Goal: Check status

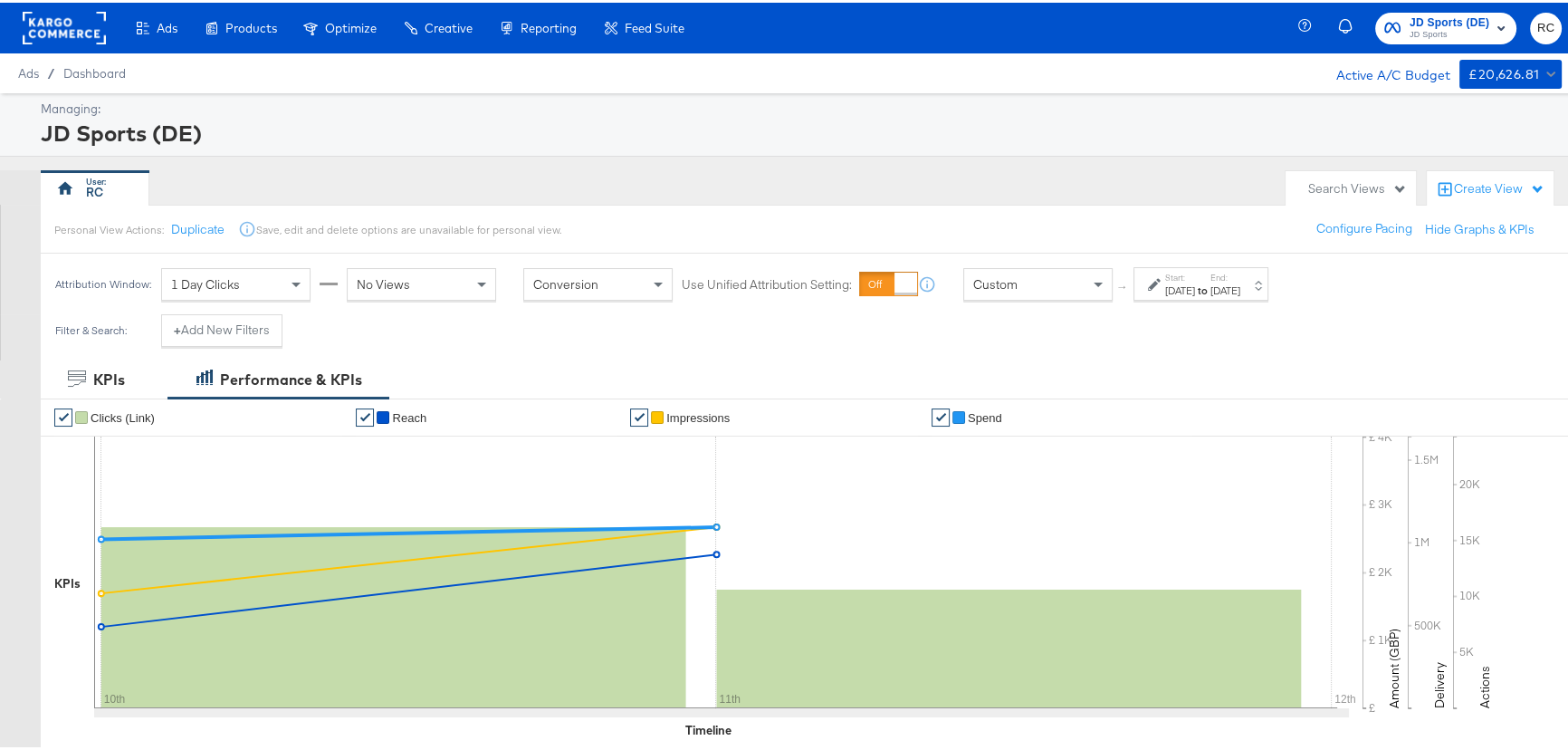
click at [1463, 24] on span "JD Sports (DE)" at bounding box center [1449, 21] width 79 height 19
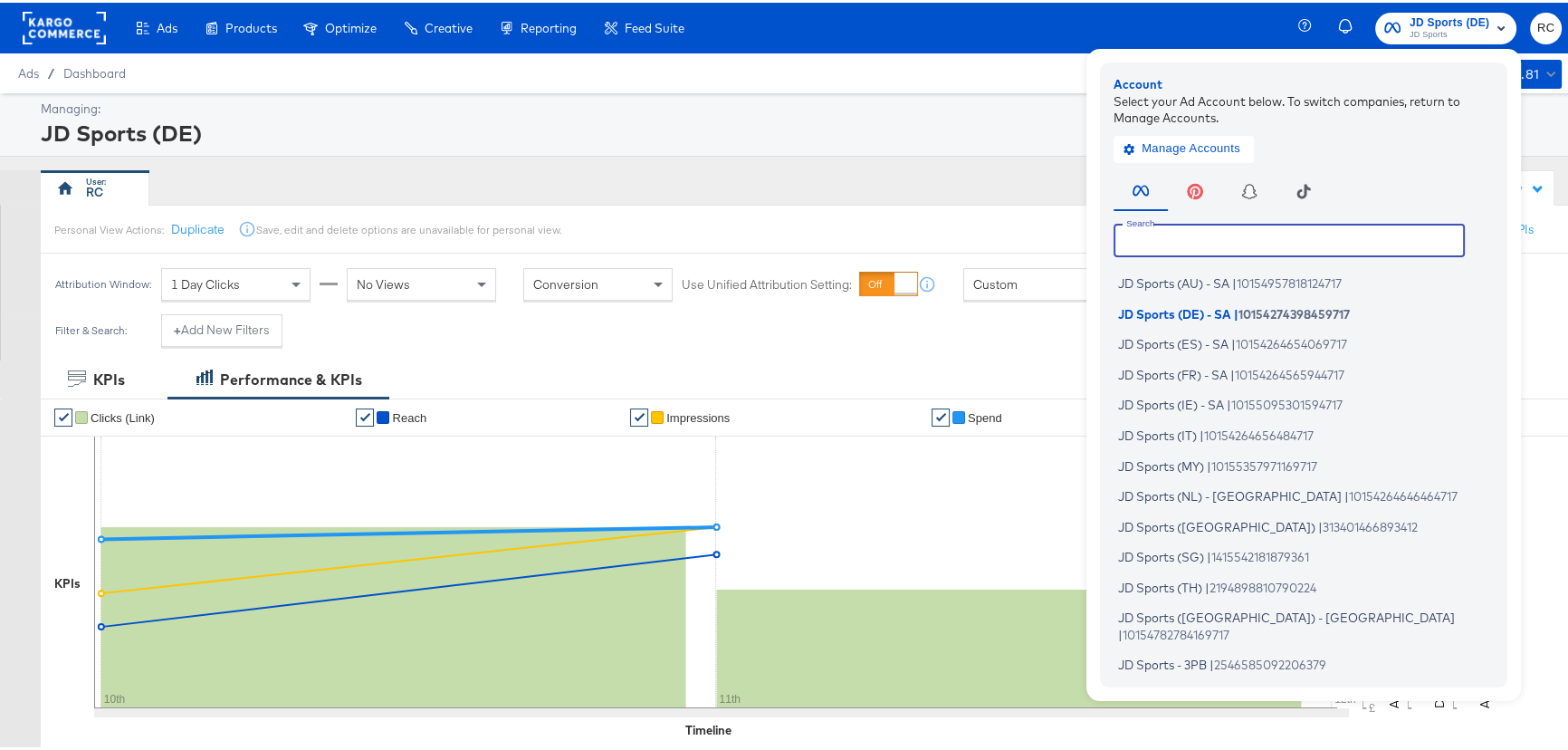
click at [1301, 237] on input "text" at bounding box center [1289, 237] width 351 height 33
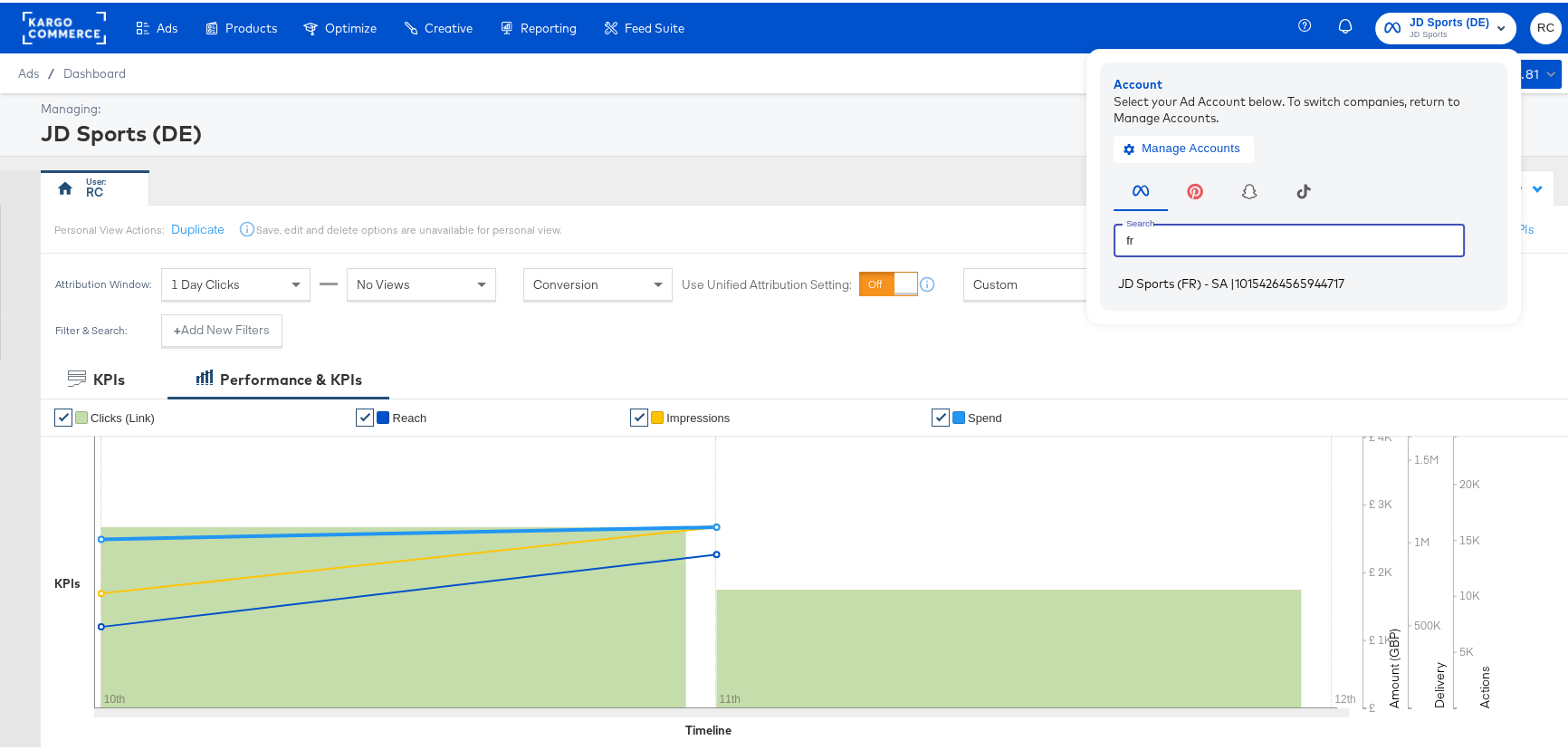
type input "fr"
click at [1236, 274] on span "10154264565944717" at bounding box center [1289, 280] width 110 height 14
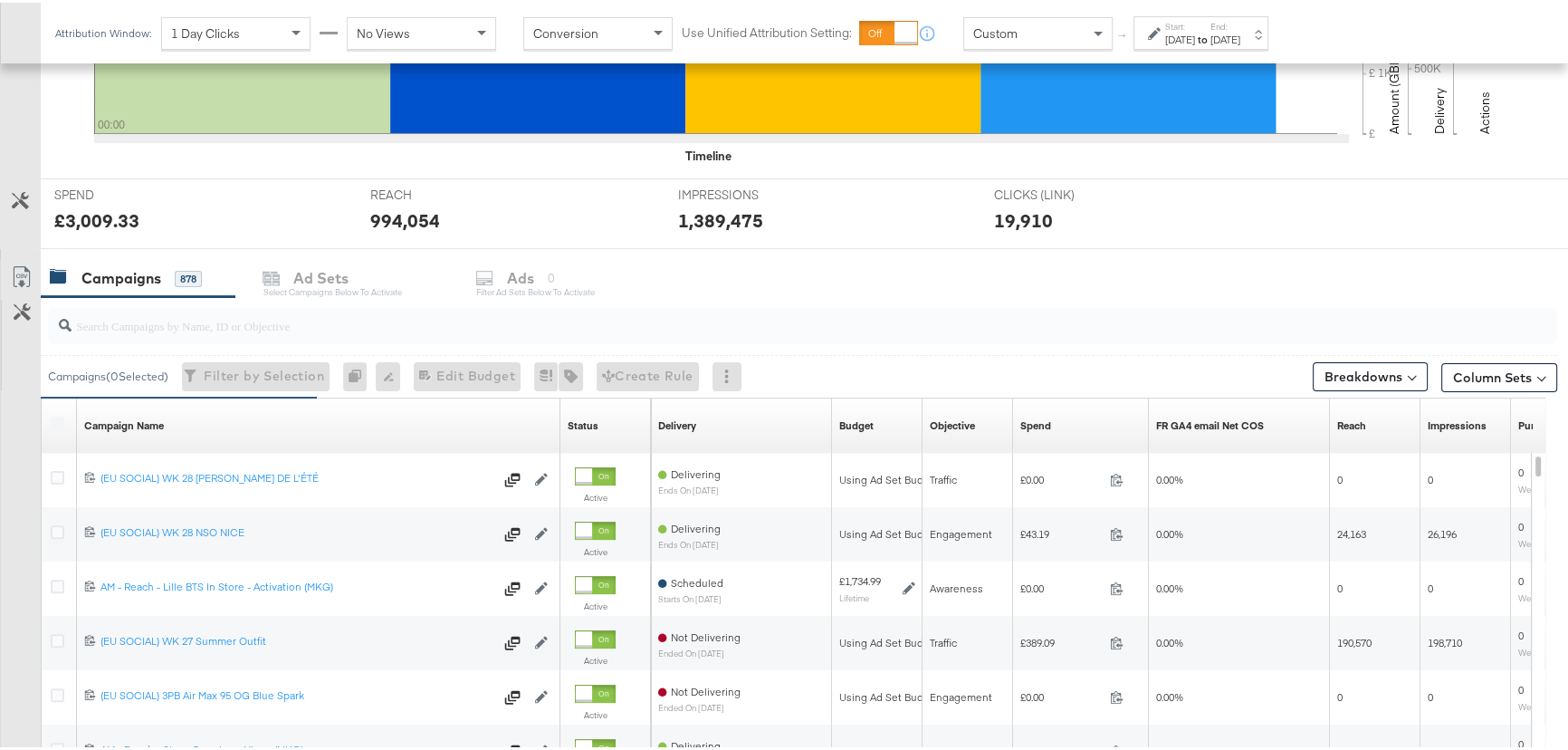
scroll to position [576, 0]
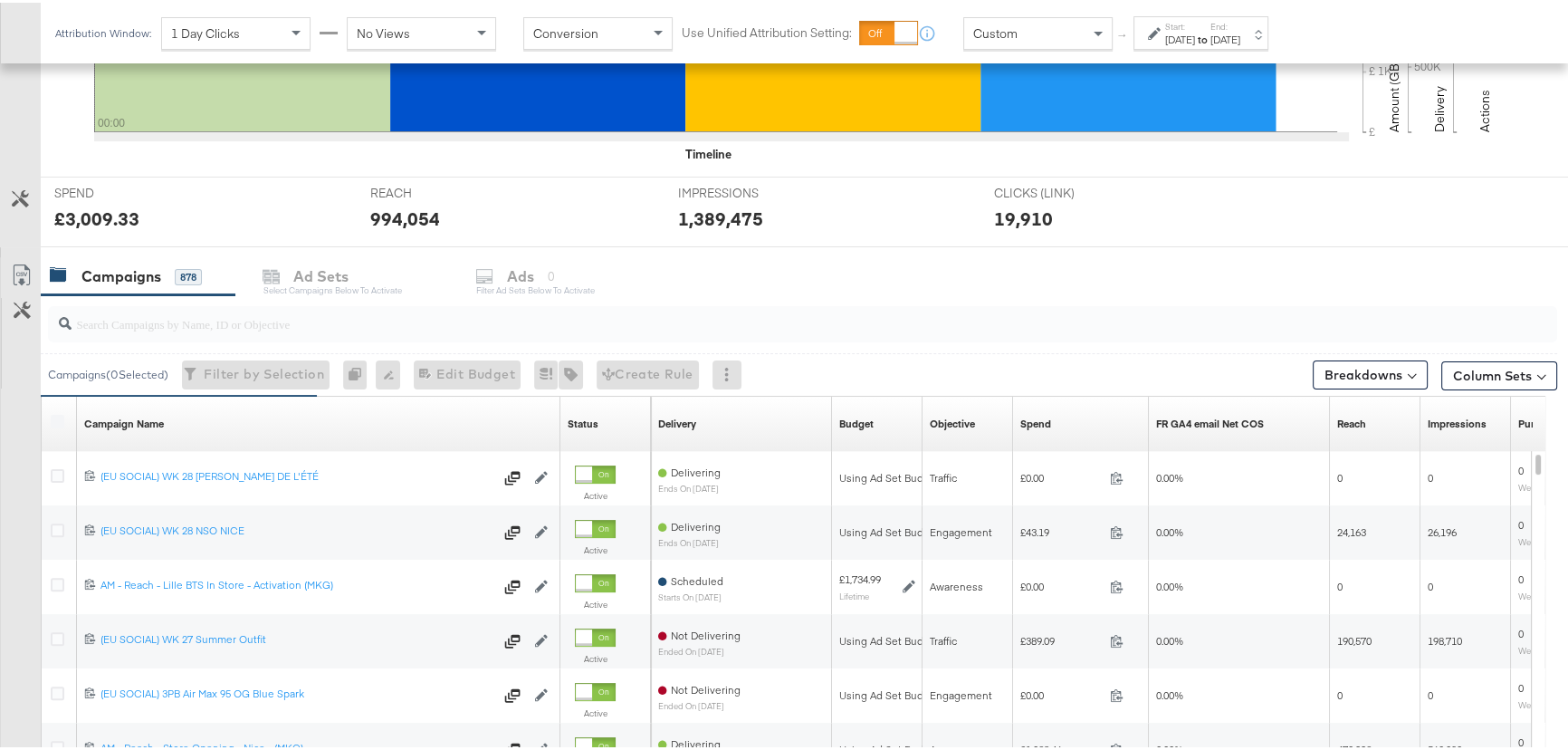
click at [212, 323] on input "search" at bounding box center [746, 313] width 1349 height 35
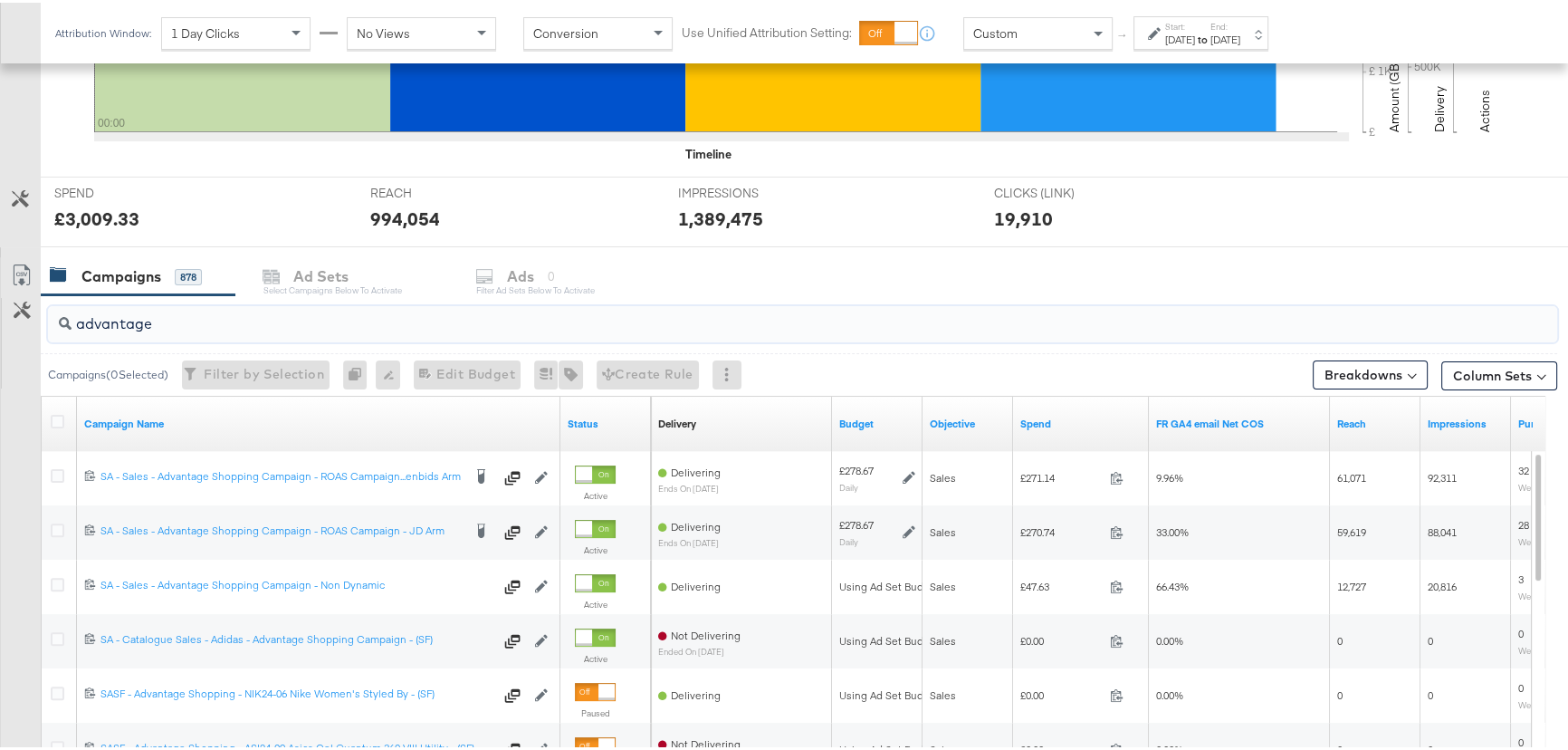
type input "advantage"
click at [1211, 30] on strong "to" at bounding box center [1202, 37] width 15 height 13
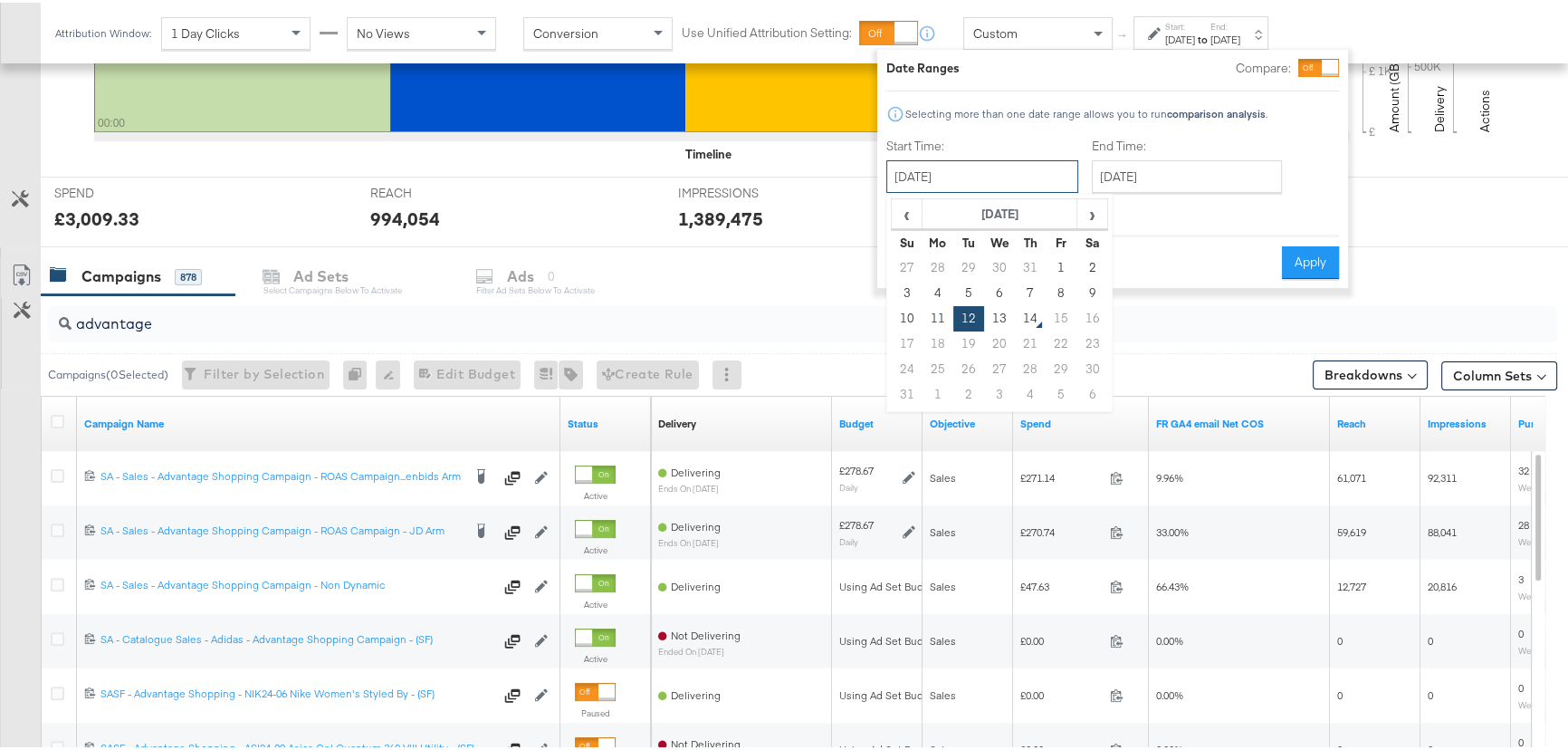
click at [1050, 162] on input "August 12th 2025" at bounding box center [981, 174] width 192 height 33
click at [999, 317] on td "13" at bounding box center [999, 315] width 31 height 26
type input "August 13th 2025"
click at [1319, 263] on button "Apply" at bounding box center [1310, 260] width 57 height 33
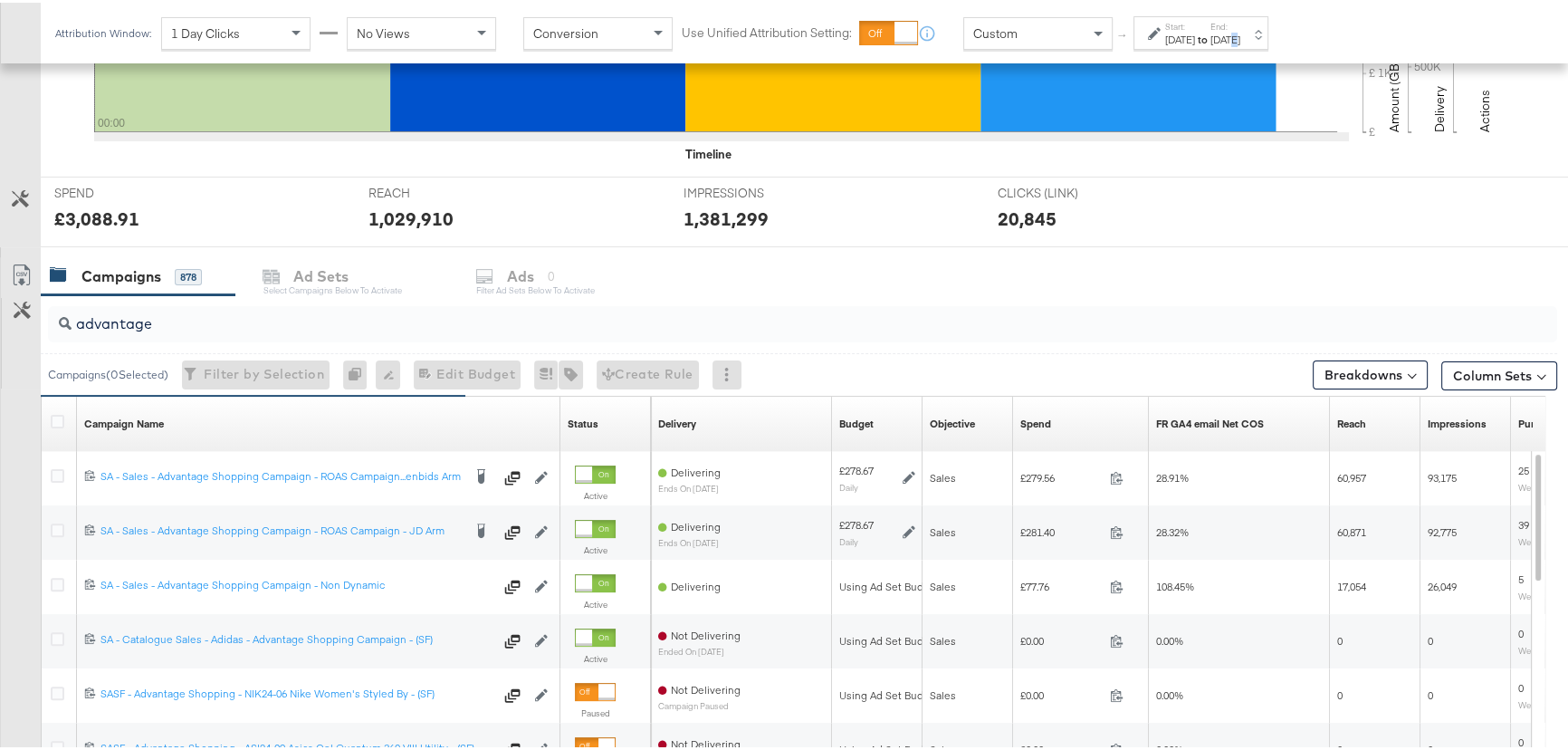
click at [1240, 30] on div "Aug 13th 2025" at bounding box center [1226, 37] width 30 height 14
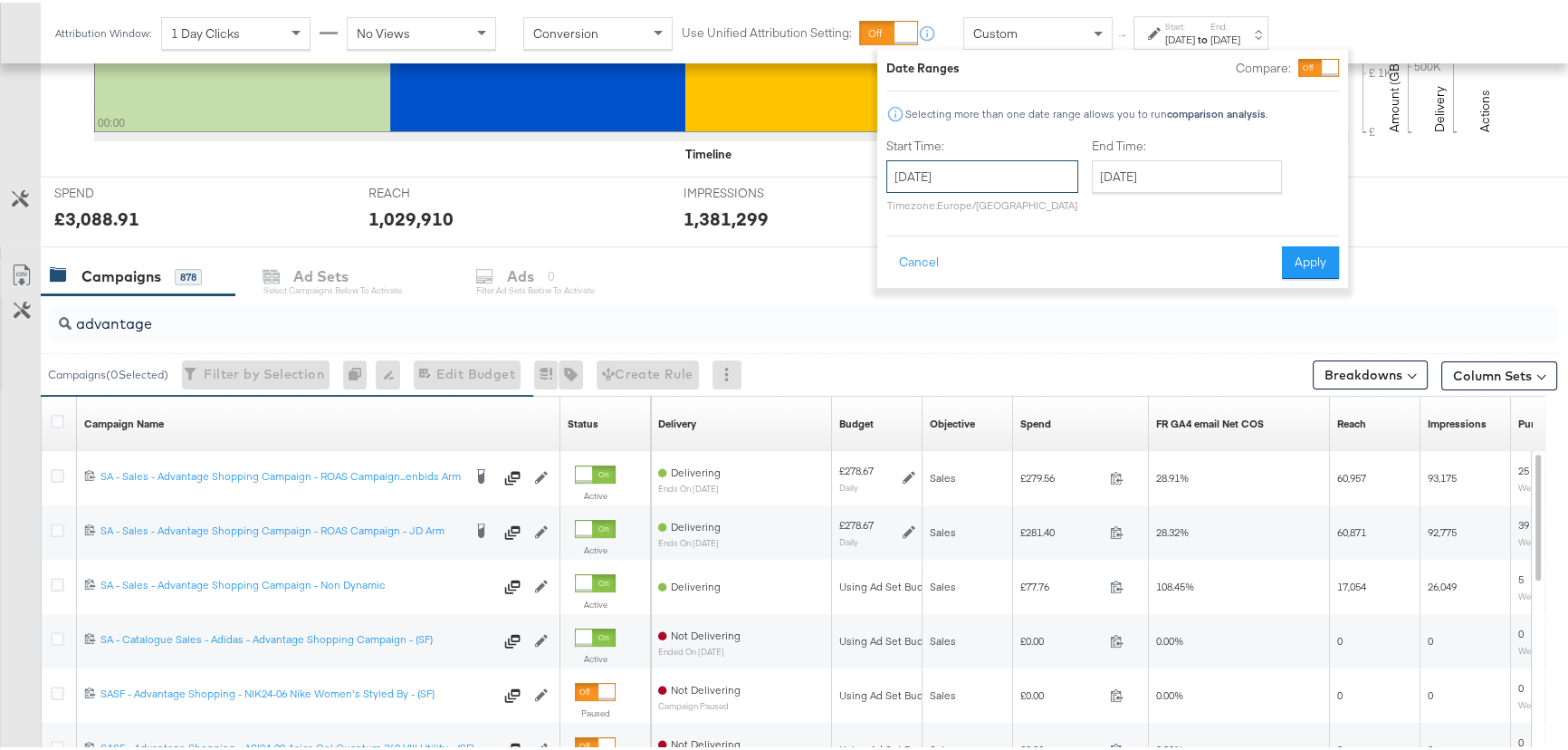
click at [1008, 184] on input "August 13th 2025" at bounding box center [981, 174] width 192 height 33
click at [957, 316] on td "12" at bounding box center [968, 315] width 31 height 26
type input "August 12th 2025"
click at [1202, 179] on input "August 13th 2025" at bounding box center [1186, 174] width 190 height 33
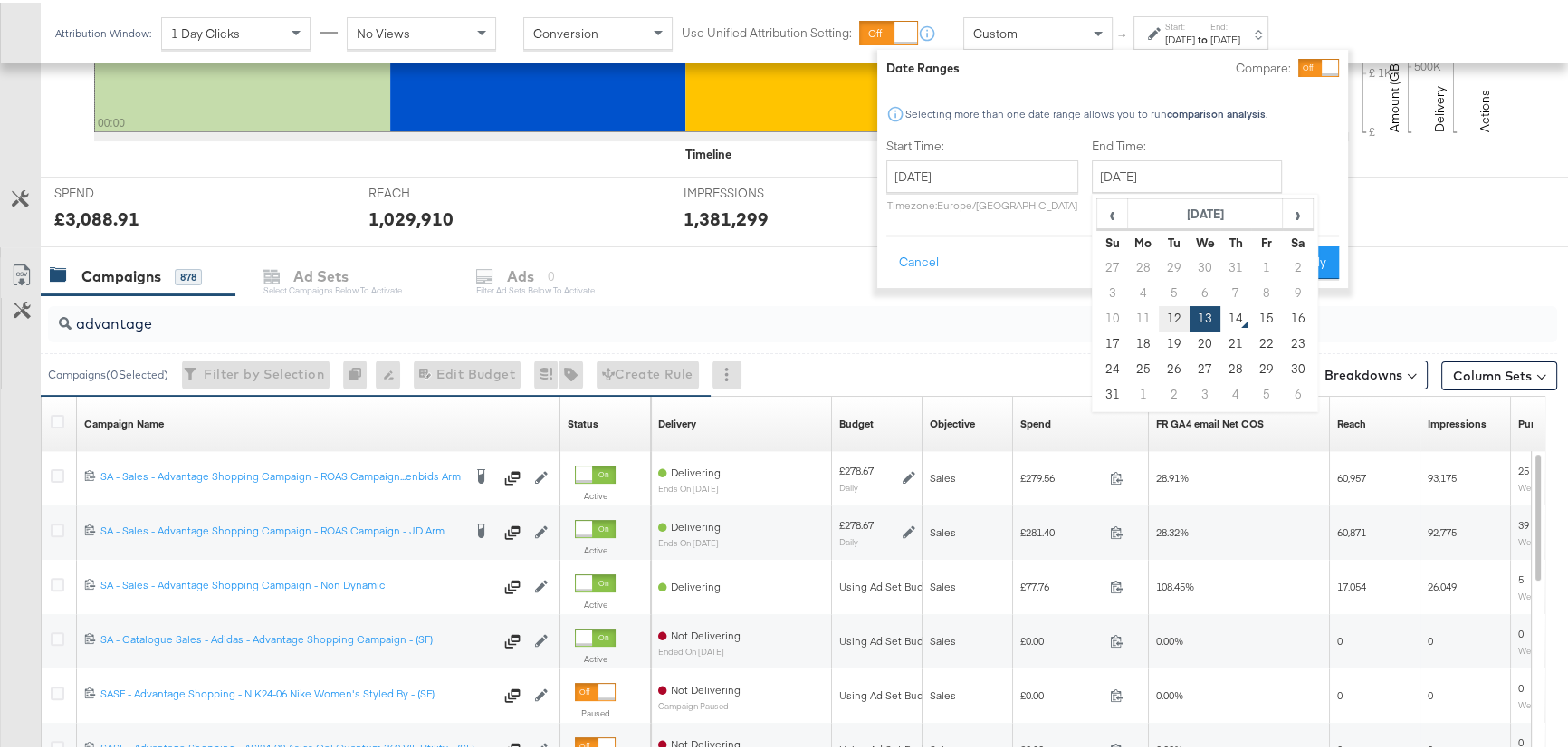
click at [1175, 316] on td "12" at bounding box center [1174, 315] width 31 height 26
type input "August 12th 2025"
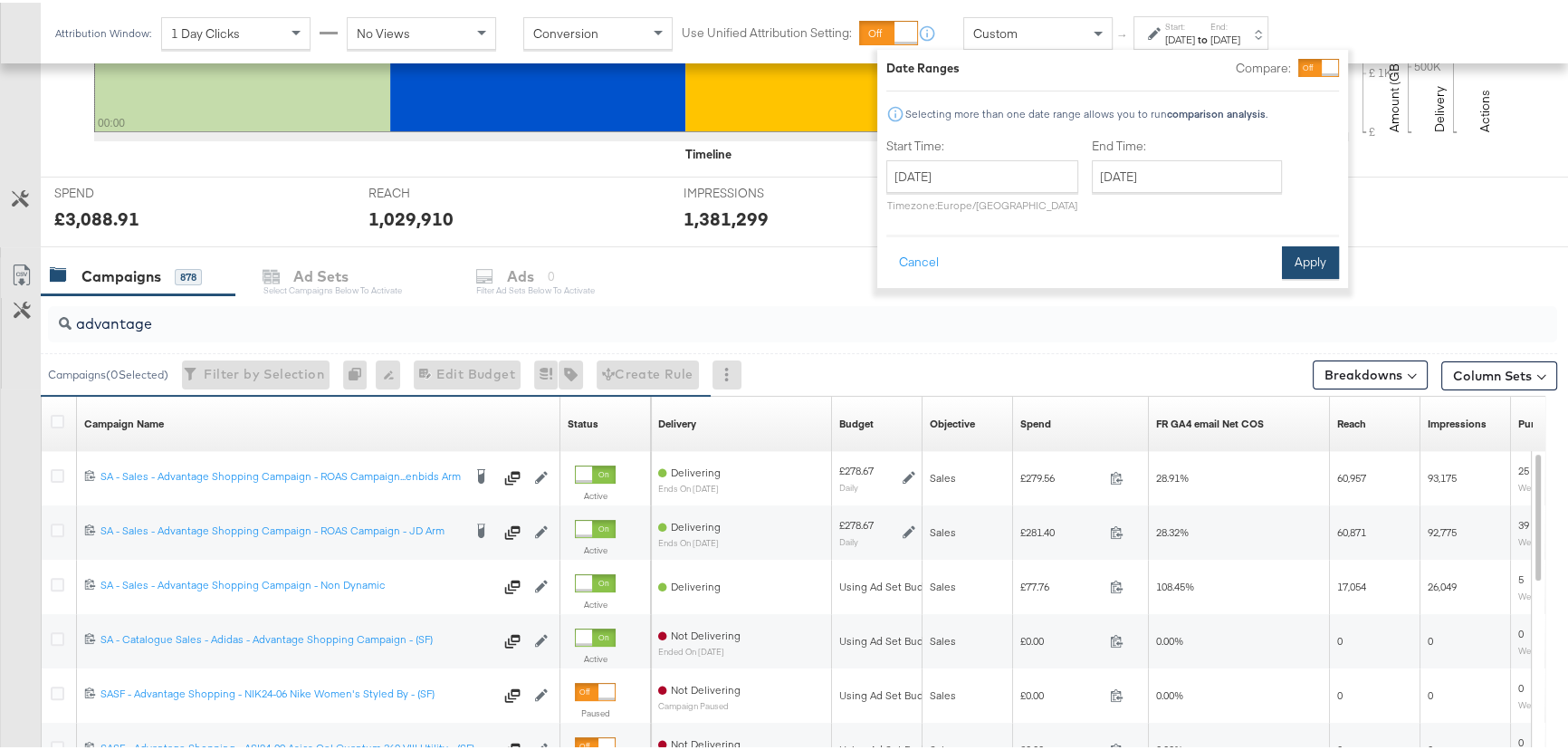
click at [1311, 258] on button "Apply" at bounding box center [1310, 260] width 57 height 33
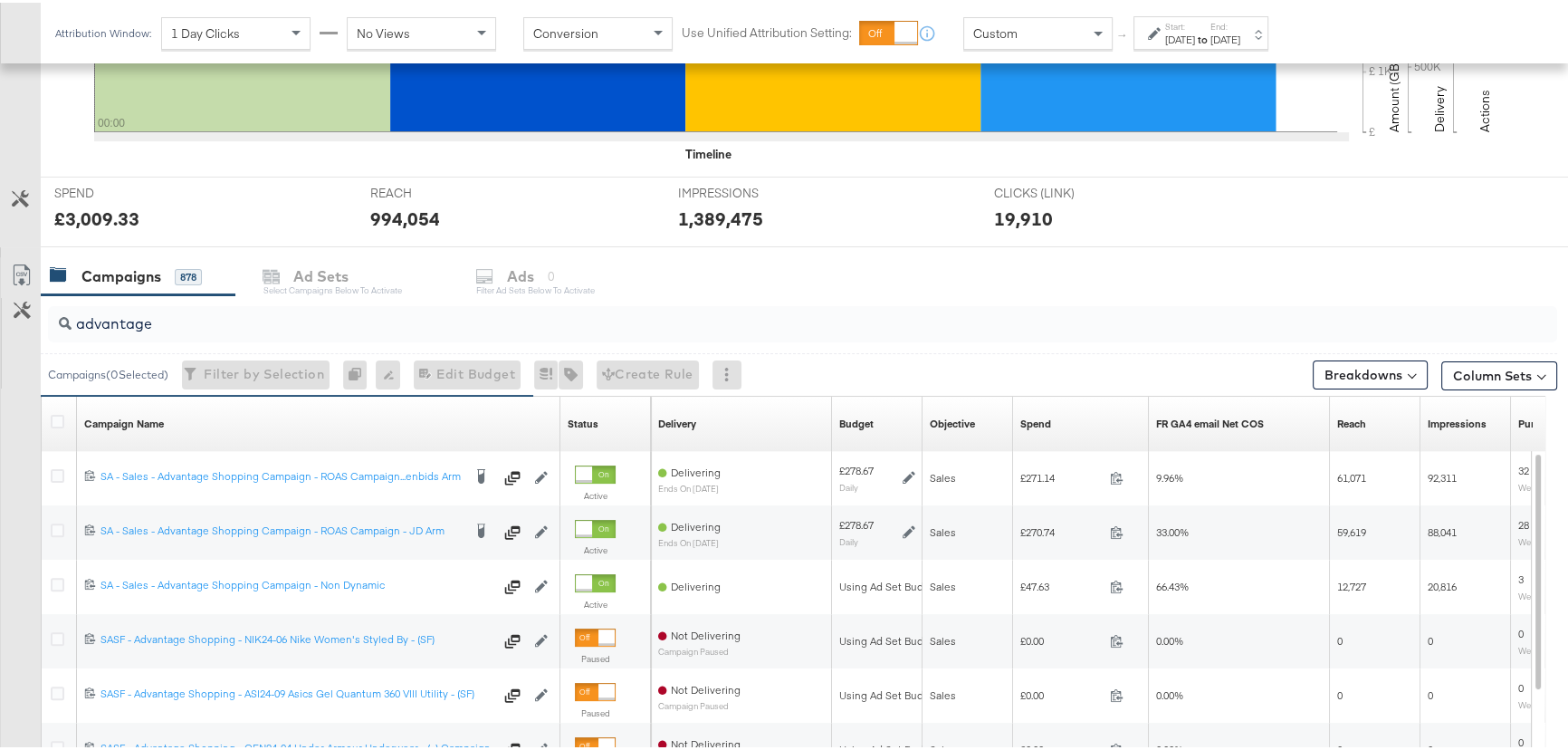
click at [1240, 31] on div "Aug 12th 2025" at bounding box center [1226, 37] width 30 height 14
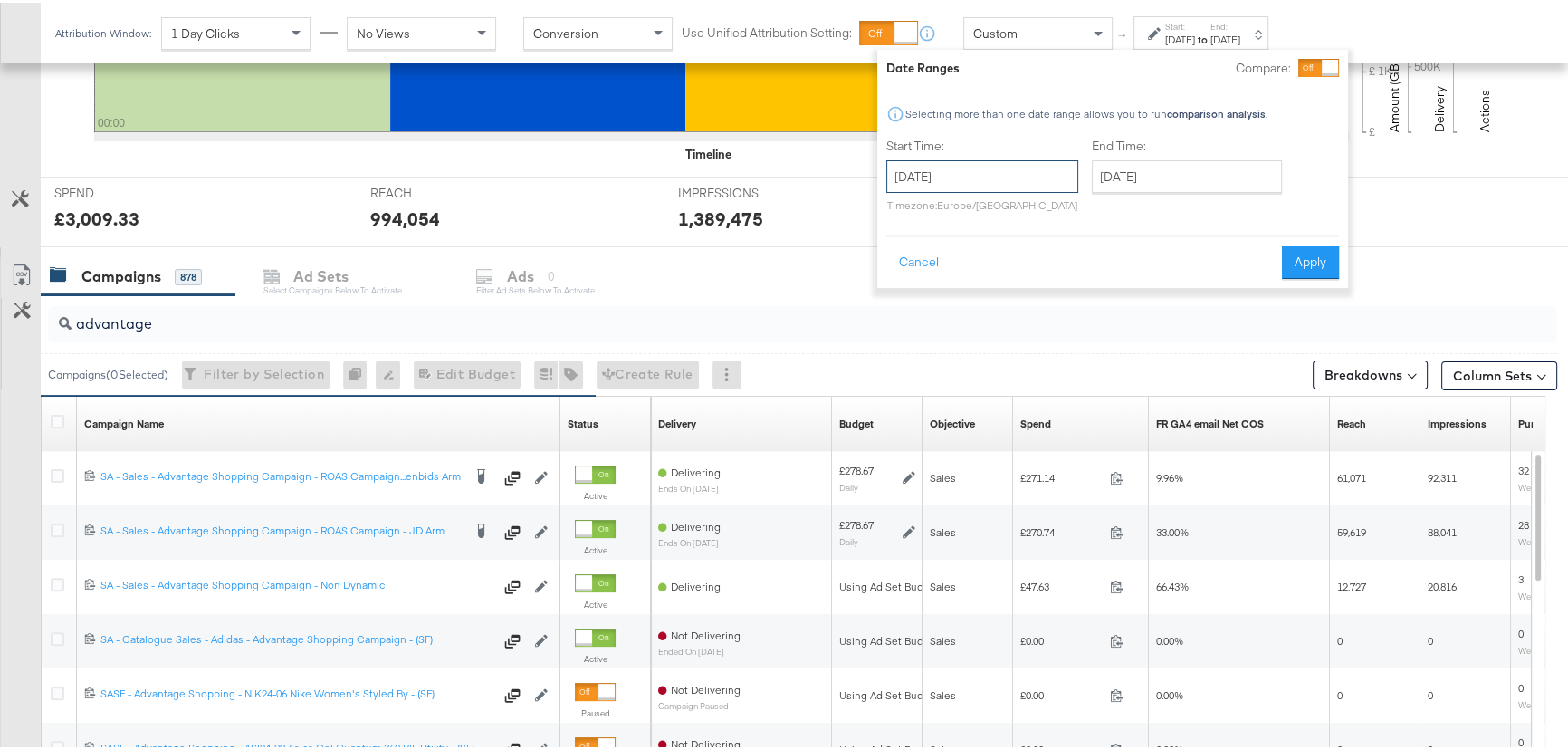
click at [1022, 178] on input "August 12th 2025" at bounding box center [981, 174] width 192 height 33
click at [994, 320] on td "13" at bounding box center [999, 315] width 31 height 26
type input "August 13th 2025"
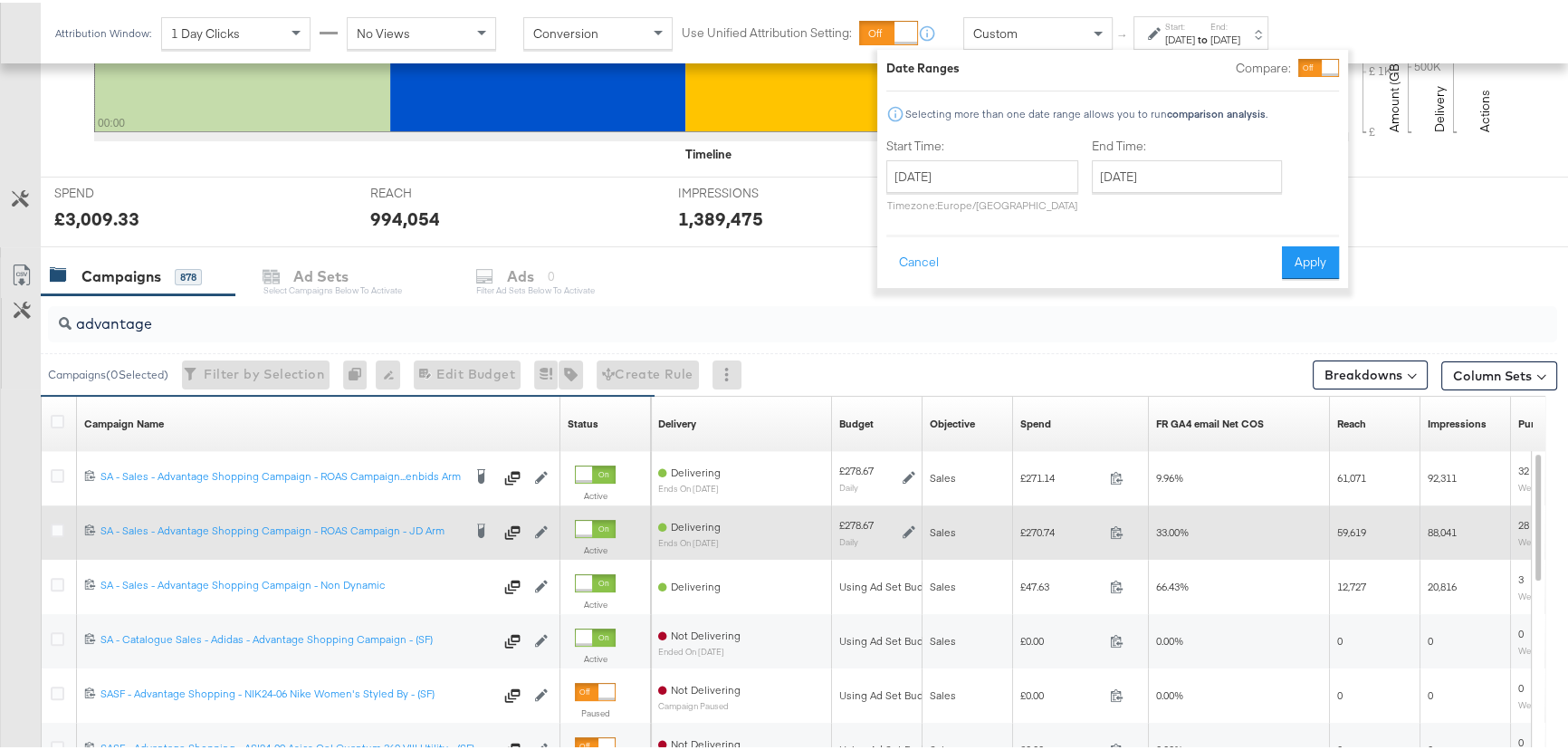
click at [1305, 263] on button "Apply" at bounding box center [1310, 260] width 57 height 33
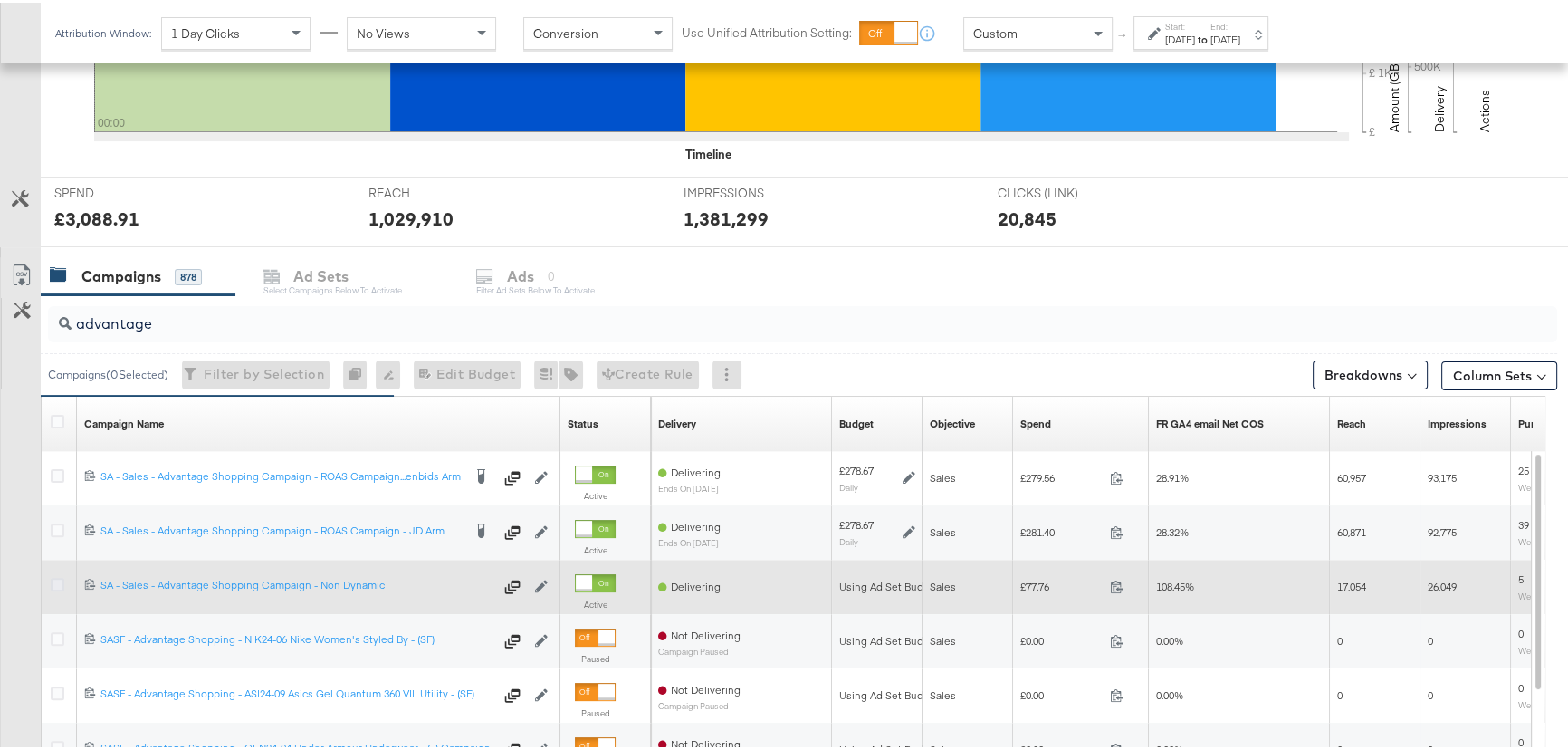
click at [57, 581] on icon at bounding box center [58, 582] width 13 height 13
click at [0, 0] on input "checkbox" at bounding box center [0, 0] width 0 height 0
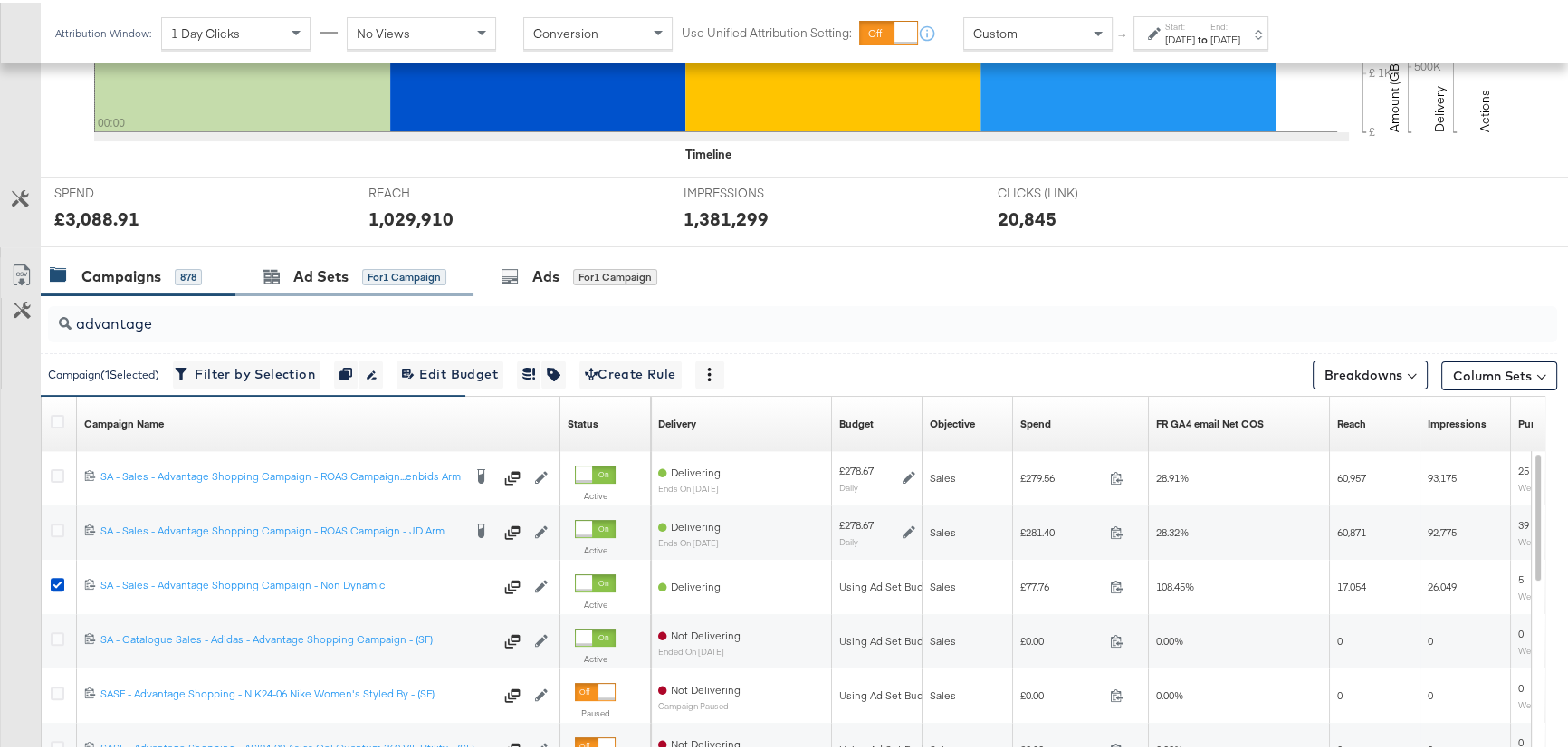
click at [404, 257] on div "Ad Sets for 1 Campaign" at bounding box center [354, 273] width 238 height 39
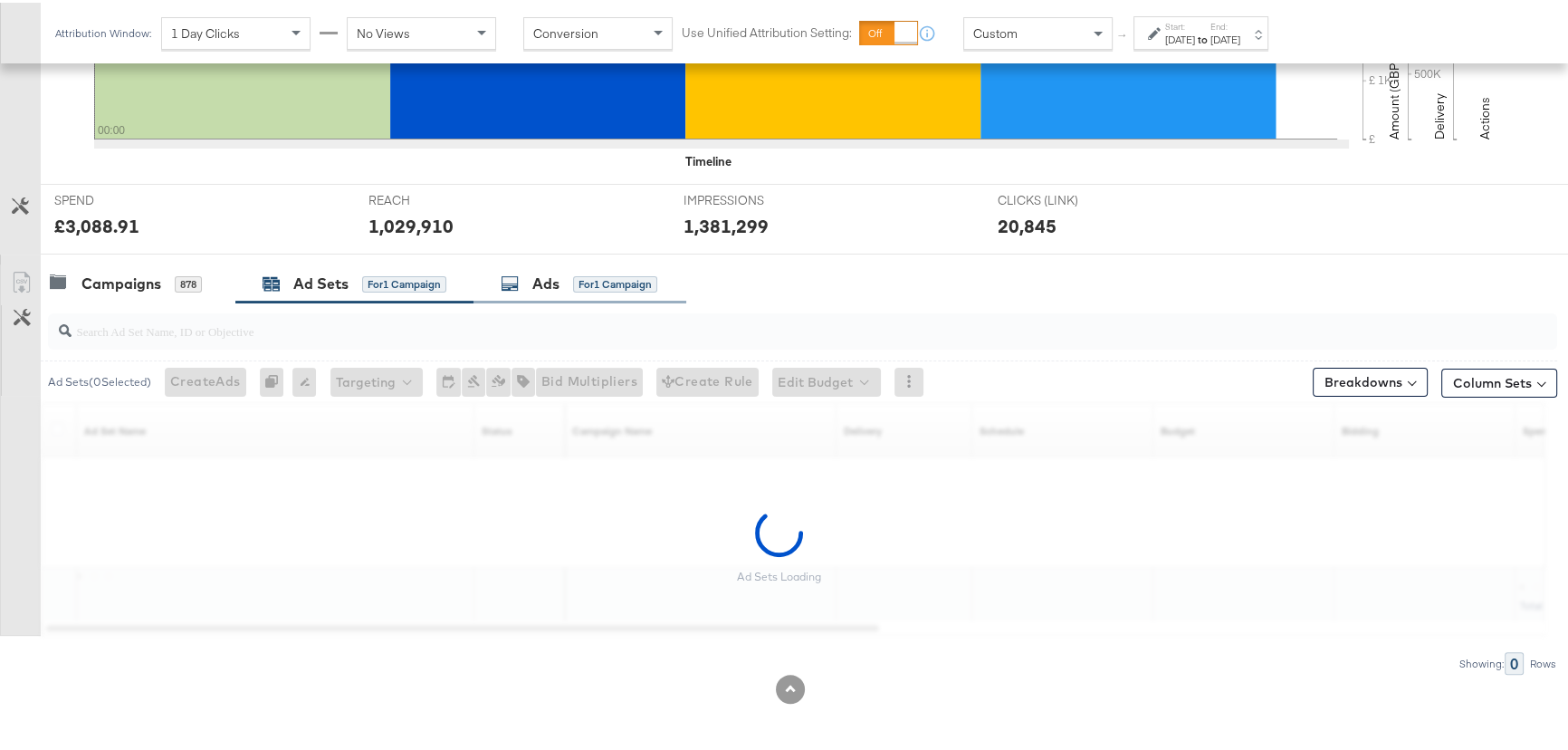
click at [559, 274] on div "Ads" at bounding box center [546, 281] width 27 height 21
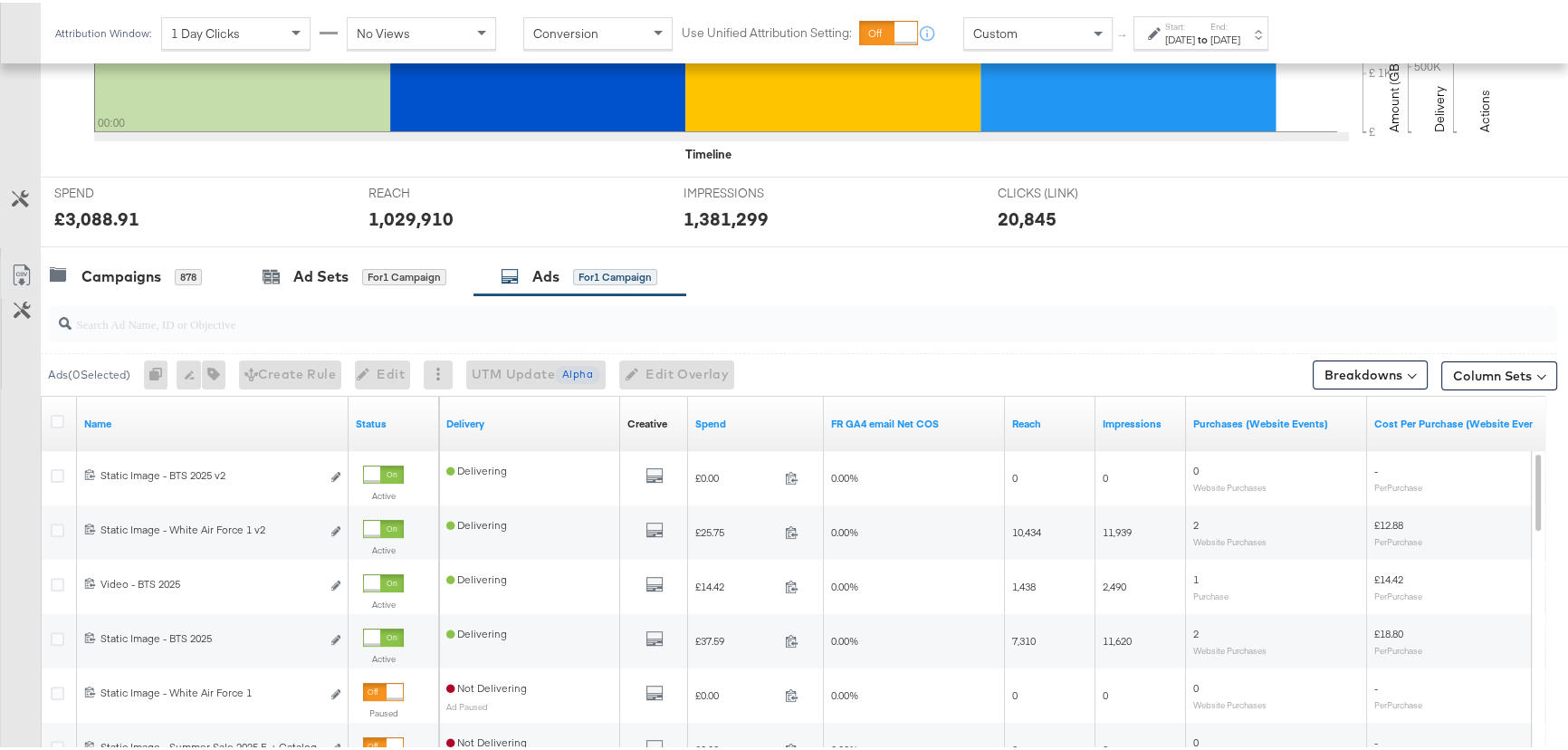
scroll to position [493, 0]
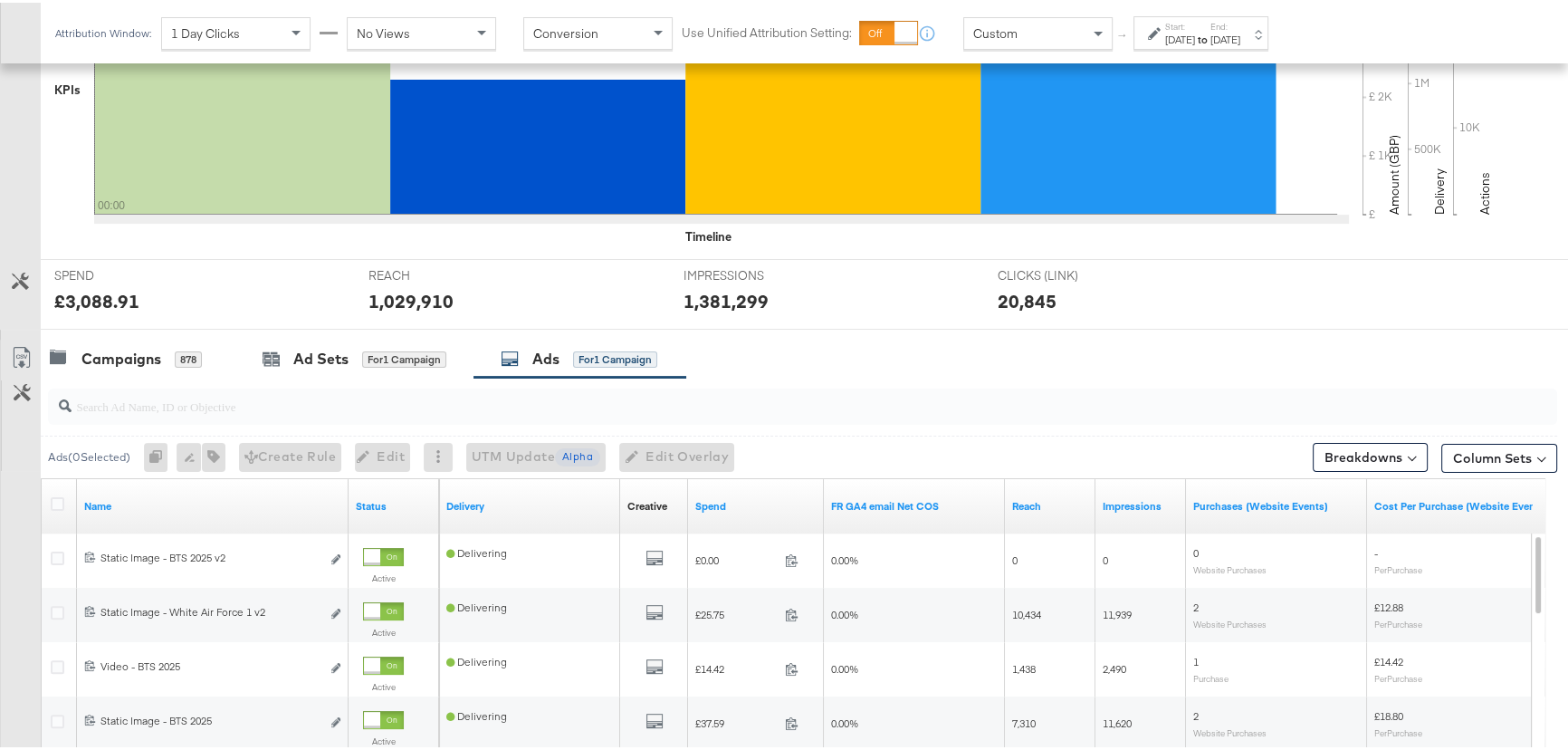
click at [1313, 298] on div "SPEND SPEND £3,088.91 REACH REACH 1,029,910 IMPRESSIONS IMPRESSIONS 1,381,299 C…" at bounding box center [810, 291] width 1540 height 71
click at [1511, 23] on div "Attribution Window: 1 Day Clicks No Views Conversion Use Unified Attribution Se…" at bounding box center [784, 30] width 1568 height 60
click at [1430, 307] on div "SPEND SPEND £3,088.91 REACH REACH 1,029,910 IMPRESSIONS IMPRESSIONS 1,381,299 C…" at bounding box center [810, 291] width 1540 height 71
click at [1415, 327] on div at bounding box center [830, 327] width 1580 height 1
click at [1422, 313] on div "SPEND SPEND £3,088.91 REACH REACH 1,029,910 IMPRESSIONS IMPRESSIONS 1,381,299 C…" at bounding box center [810, 291] width 1540 height 71
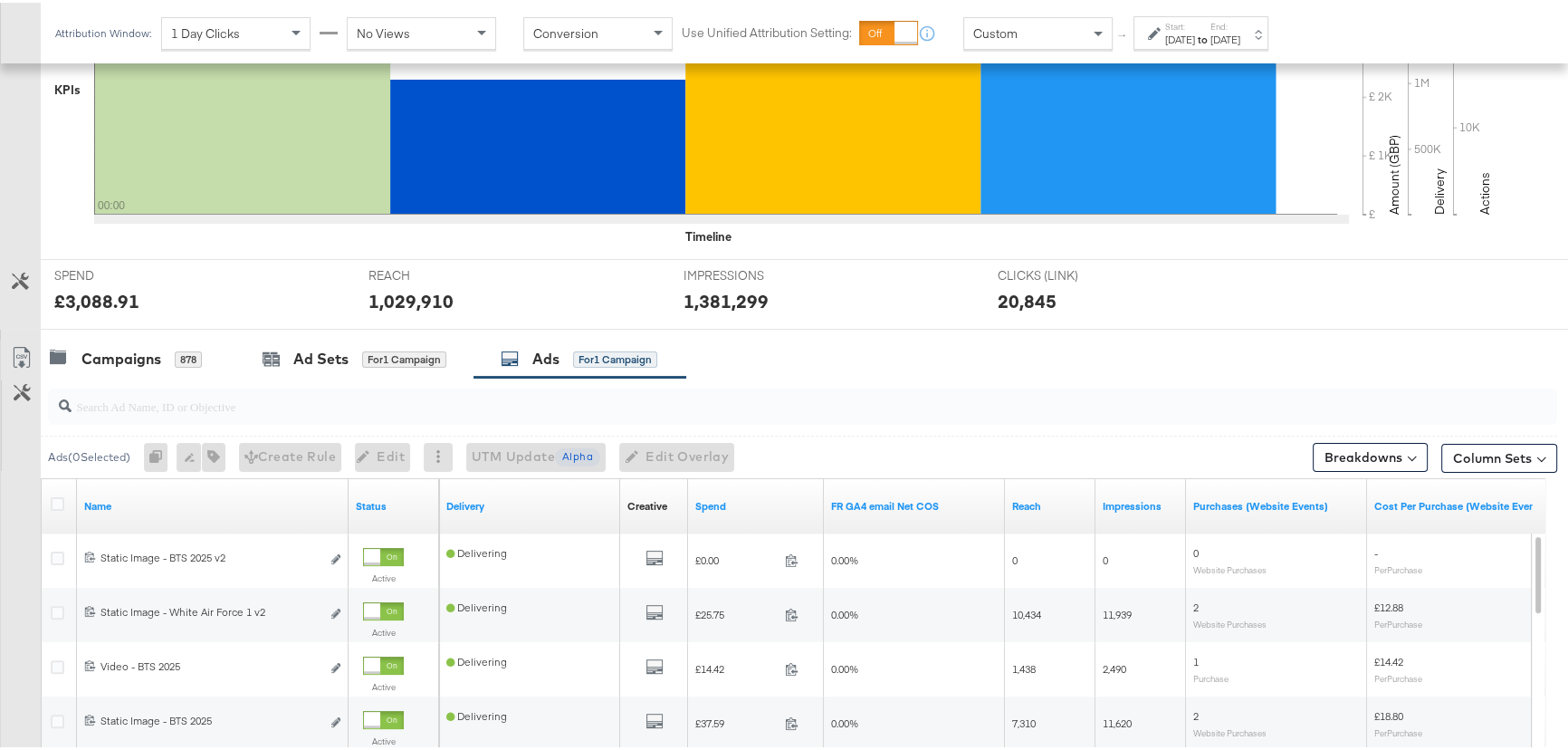
click at [1219, 344] on div "Campaigns 878 Ad Sets for 1 Campaign Ads for 1 Campaign" at bounding box center [810, 356] width 1540 height 39
click at [1531, 132] on div "£ £ 1K £ 2K £ 3K £ 4K Amount (GBP) 500K 1M 1.5M 2M Delivery 10K 20K 30K Actions" at bounding box center [1465, 90] width 204 height 298
